Goal: Contribute content: Add original content to the website for others to see

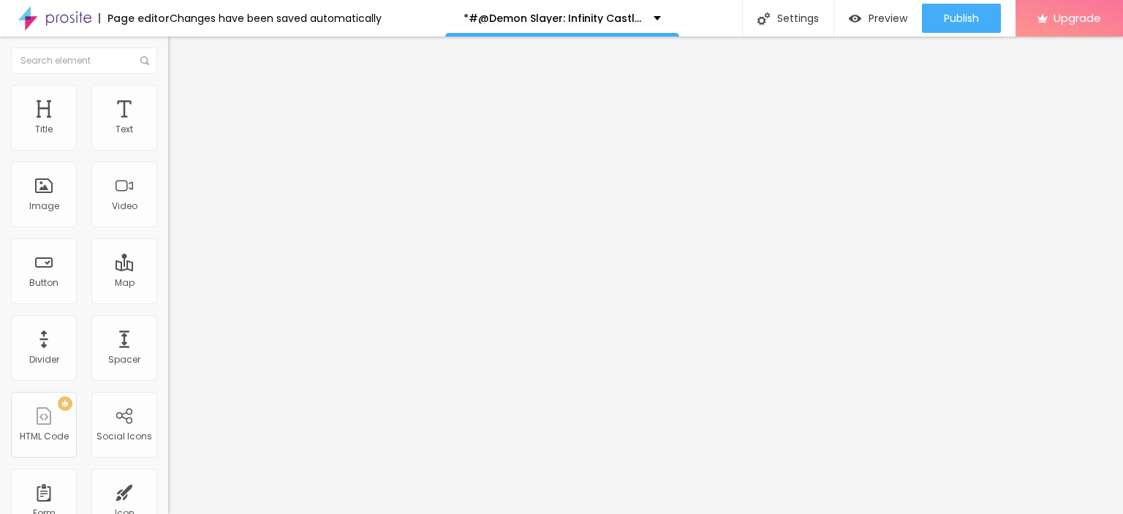
click at [168, 124] on div "Add image" at bounding box center [252, 119] width 168 height 10
click at [168, 126] on span "Add image" at bounding box center [198, 119] width 60 height 12
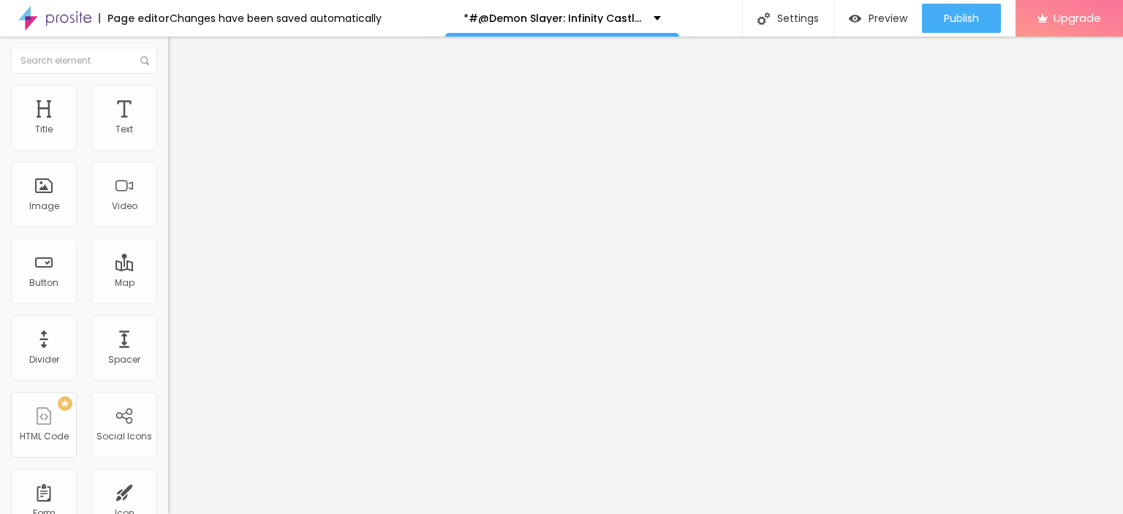
click at [246, 123] on img at bounding box center [250, 118] width 9 height 9
click at [168, 124] on div "Add image" at bounding box center [252, 119] width 168 height 10
click at [168, 126] on span "Add image" at bounding box center [198, 119] width 60 height 12
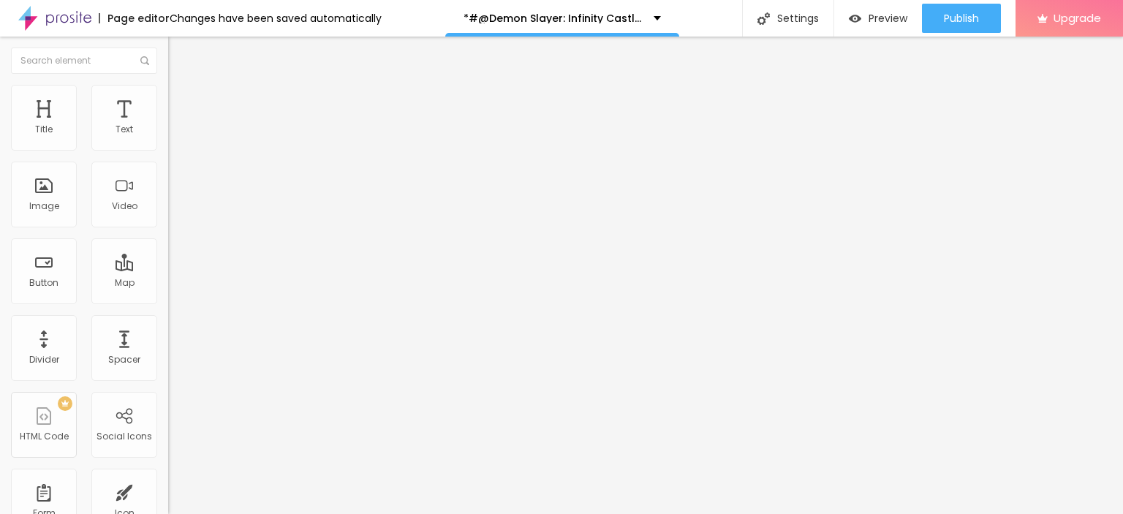
click at [179, 56] on img "button" at bounding box center [185, 54] width 12 height 12
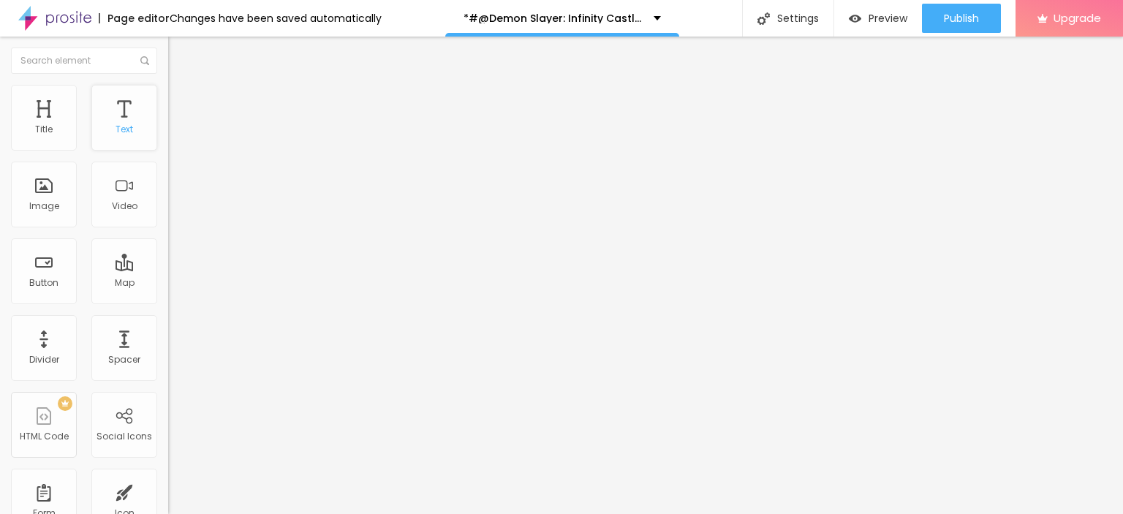
click at [108, 118] on div "Text" at bounding box center [124, 118] width 66 height 66
click at [168, 40] on button "Edit Title" at bounding box center [252, 54] width 168 height 34
click at [179, 53] on img "button" at bounding box center [185, 54] width 12 height 12
click at [179, 49] on img "button" at bounding box center [185, 54] width 12 height 12
click at [168, 137] on input "Click me" at bounding box center [255, 130] width 175 height 15
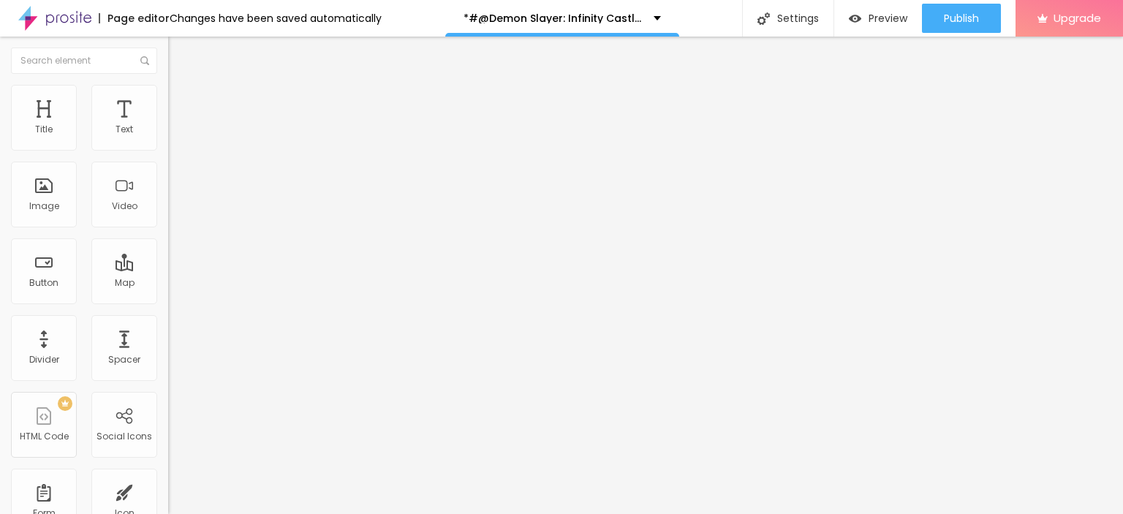
paste input "LICK HERE ▶️ Demon Slayer: Infinity Castle [2025] ]"
type input "CLICK HERE ▶️ Demon Slayer: Infinity Castle [2025] ]"
click at [168, 301] on input "https://" at bounding box center [255, 294] width 175 height 15
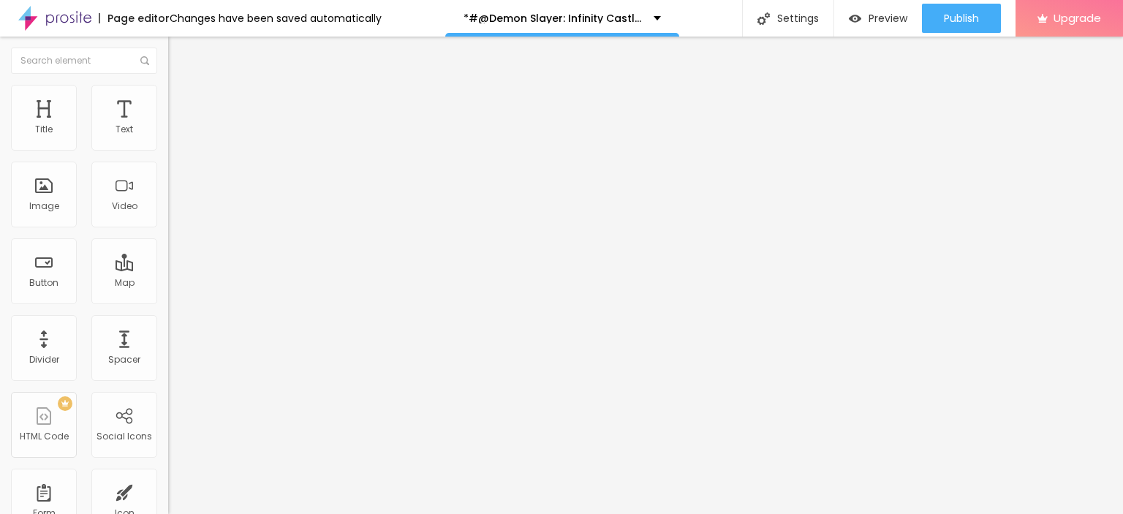
paste input "[DOMAIN_NAME]/en/movie/1311031/pro"
type input "[URL][DOMAIN_NAME]"
click at [168, 175] on img at bounding box center [173, 169] width 10 height 10
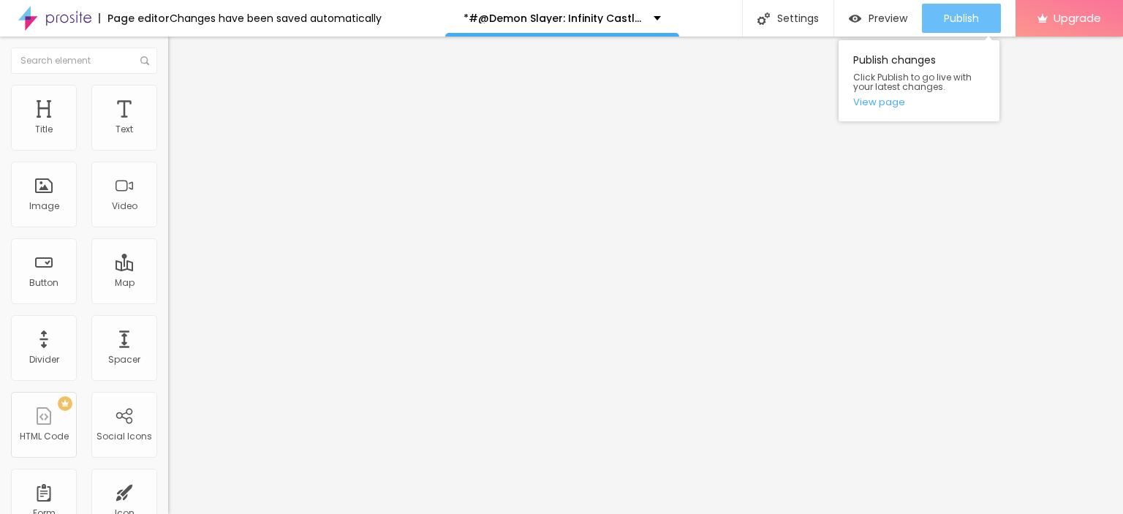
click at [966, 14] on span "Publish" at bounding box center [961, 18] width 35 height 12
click at [890, 100] on link "View page" at bounding box center [919, 102] width 132 height 10
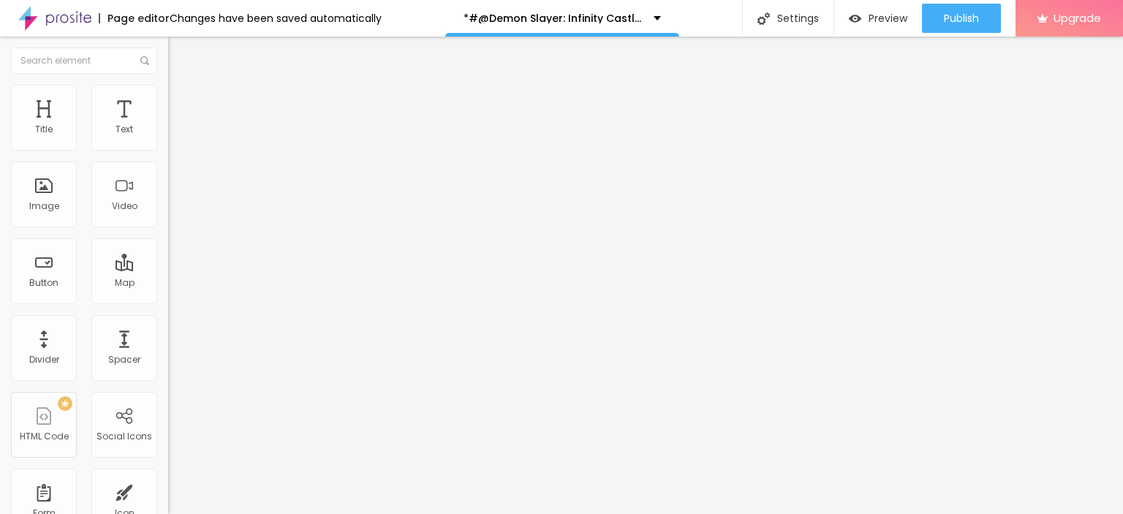
click at [76, 23] on img at bounding box center [54, 18] width 73 height 37
